Goal: Find specific page/section: Find specific page/section

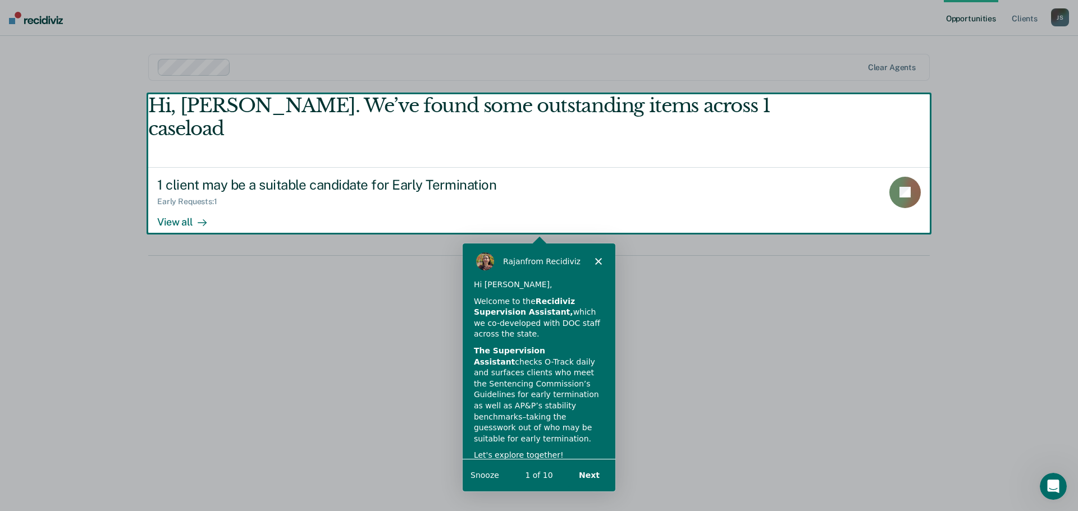
click at [596, 474] on button "Next" at bounding box center [588, 474] width 43 height 23
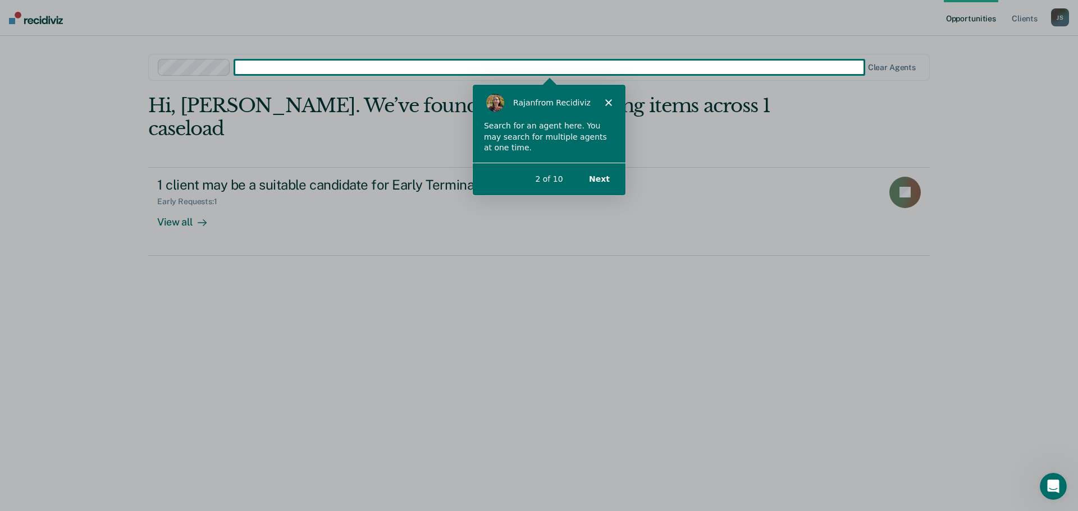
click at [601, 179] on button "Next" at bounding box center [598, 178] width 43 height 23
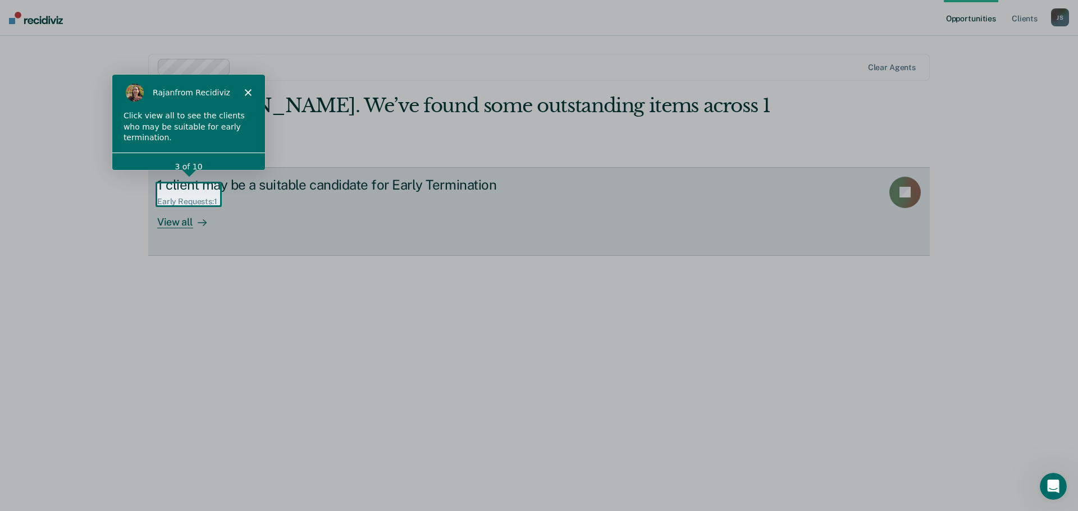
click at [175, 207] on div "View all" at bounding box center [188, 218] width 63 height 22
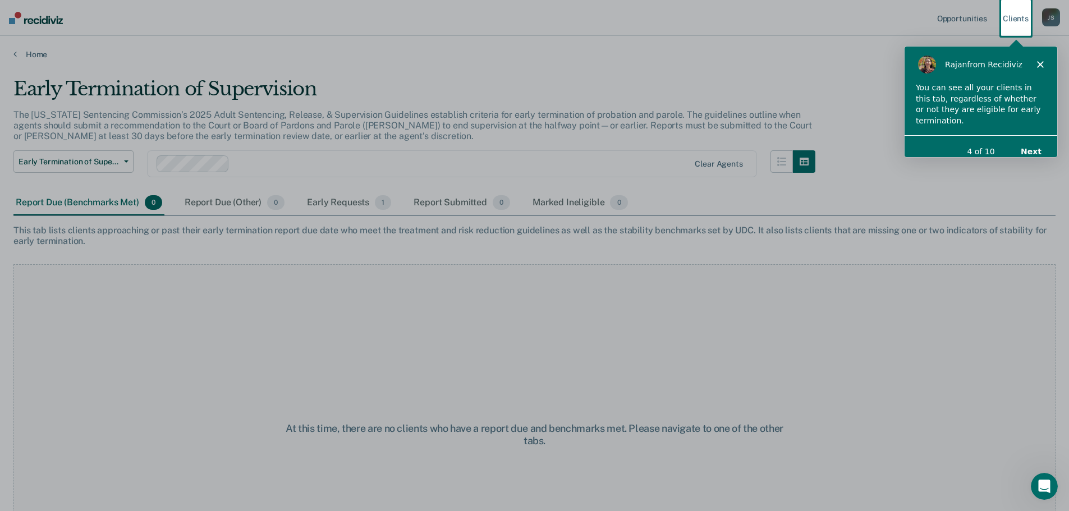
click at [1030, 141] on button "Next" at bounding box center [1030, 150] width 43 height 23
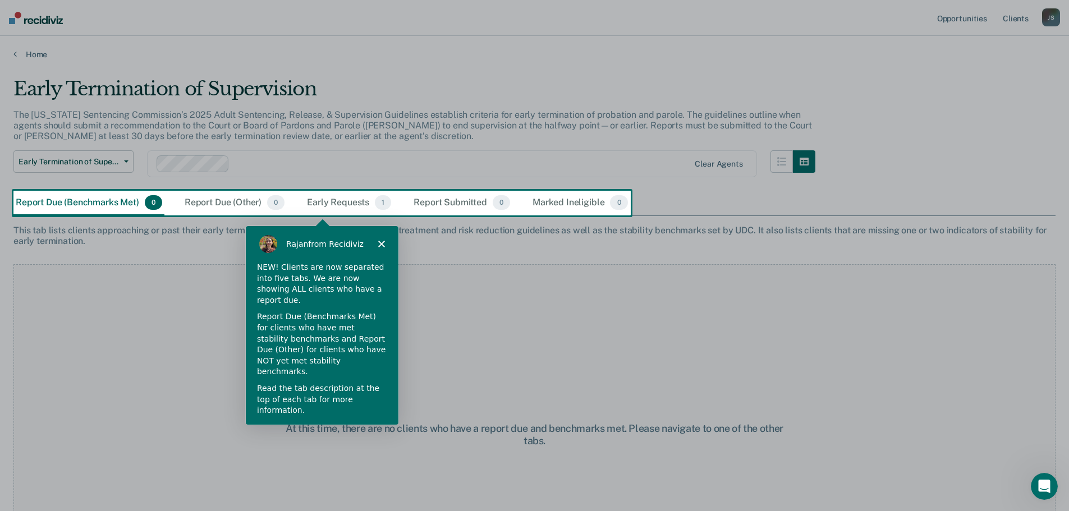
click at [372, 429] on button "Next" at bounding box center [371, 440] width 43 height 23
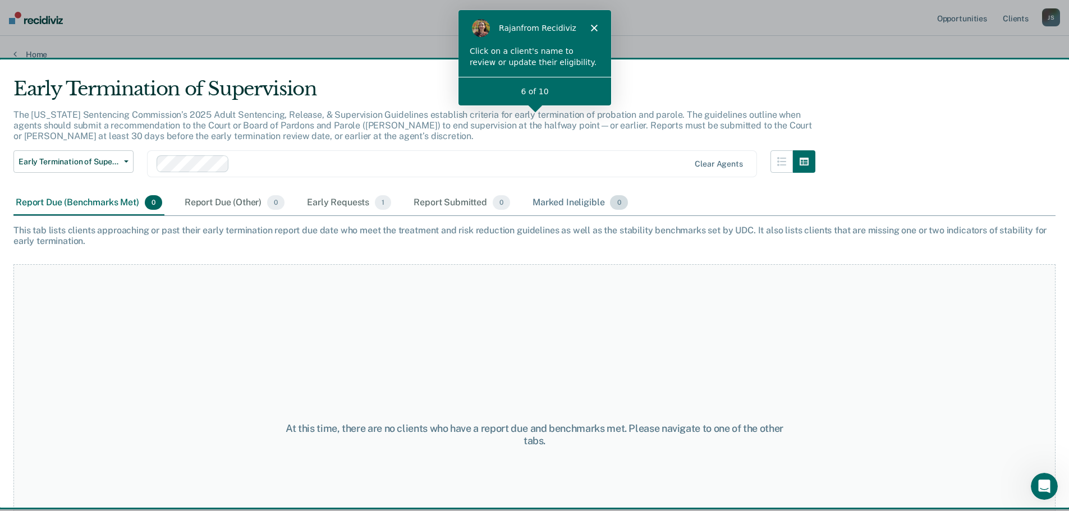
click at [559, 199] on div "Marked Ineligible 0" at bounding box center [580, 203] width 100 height 25
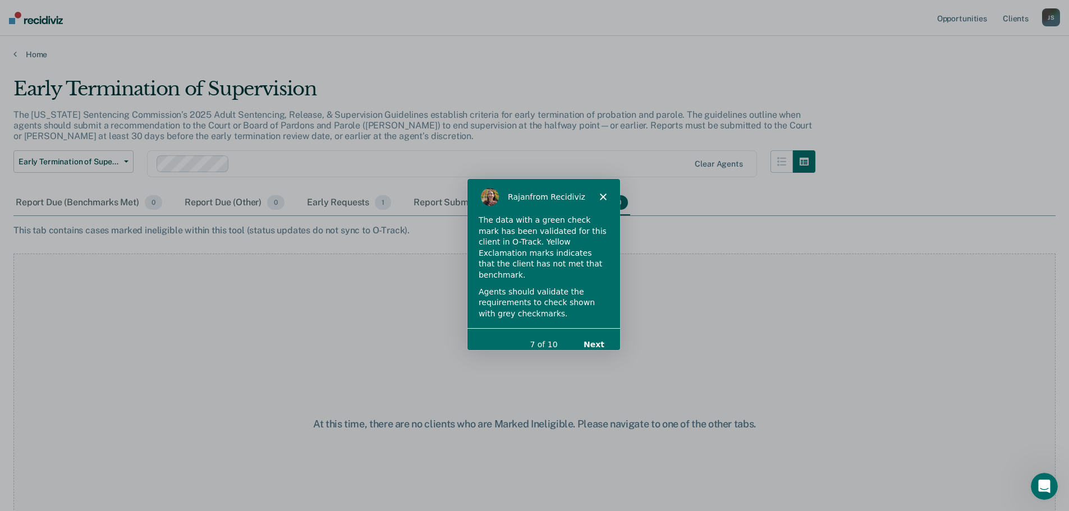
click at [593, 333] on button "Next" at bounding box center [592, 344] width 43 height 23
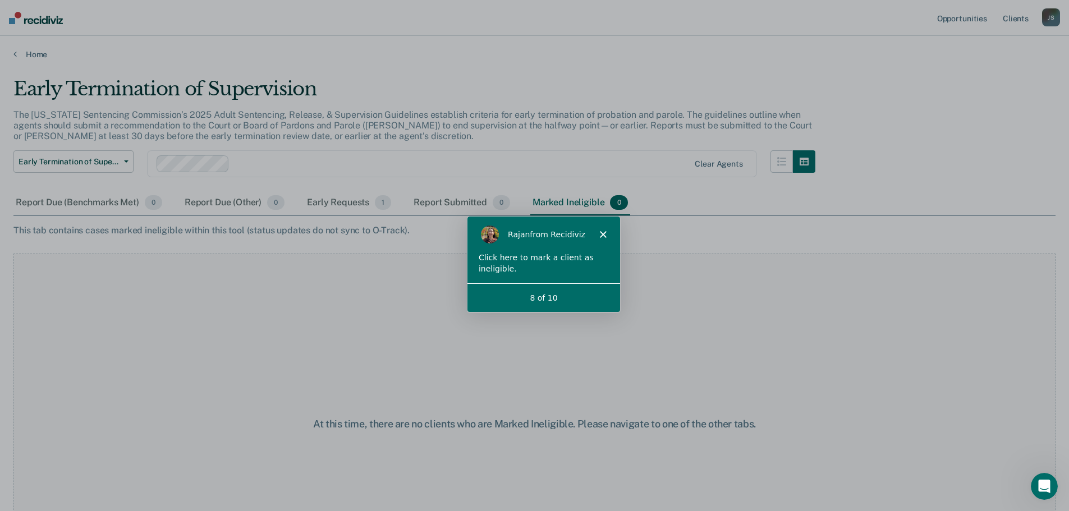
click at [549, 259] on div "Click here to mark a client as ineligible." at bounding box center [543, 263] width 130 height 22
click at [588, 200] on div "Marked Ineligible 0" at bounding box center [580, 203] width 100 height 25
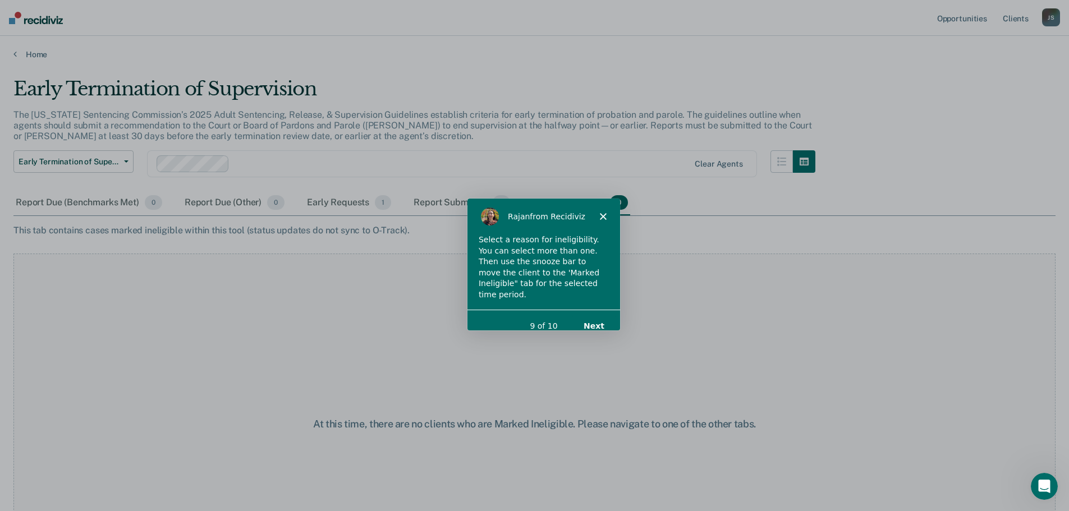
click at [608, 314] on button "Next" at bounding box center [592, 325] width 43 height 23
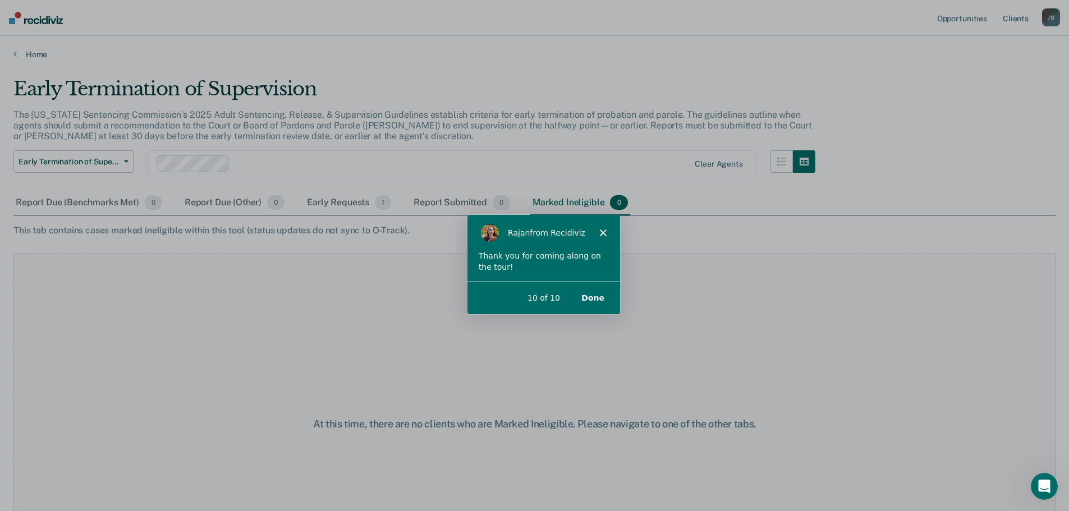
click at [590, 296] on button "Done" at bounding box center [591, 297] width 45 height 23
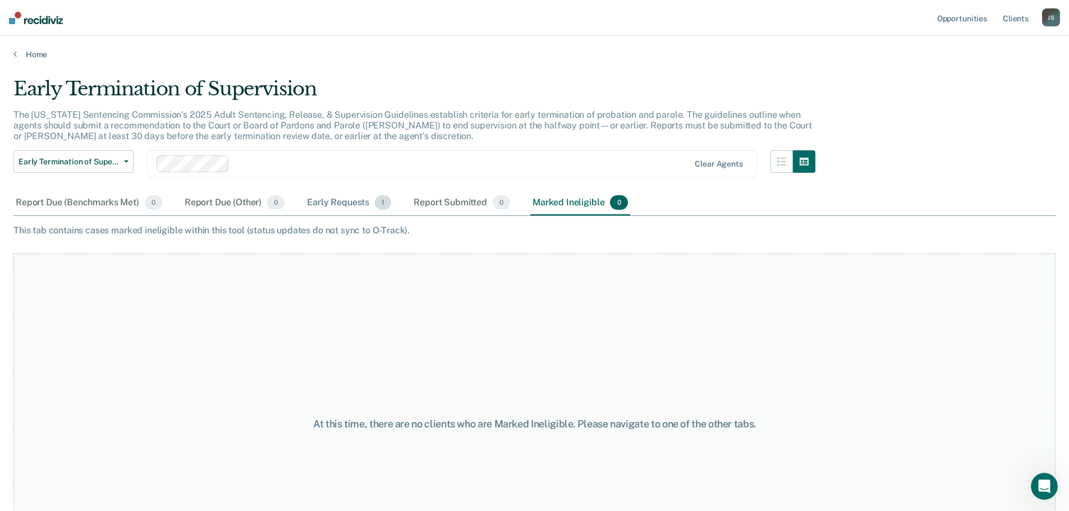
click at [347, 205] on div "Early Requests 1" at bounding box center [349, 203] width 89 height 25
